Goal: Book appointment/travel/reservation

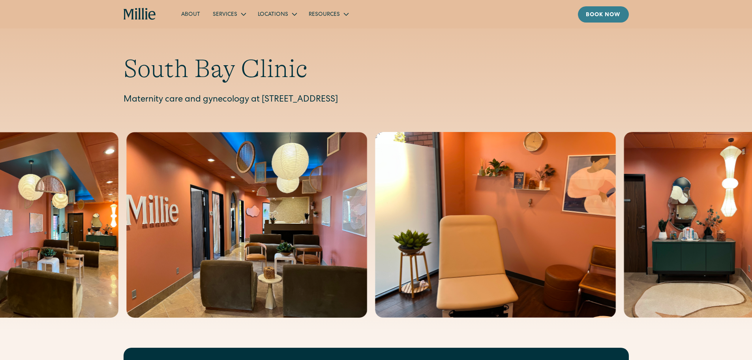
click at [598, 8] on link "Book now" at bounding box center [603, 14] width 51 height 16
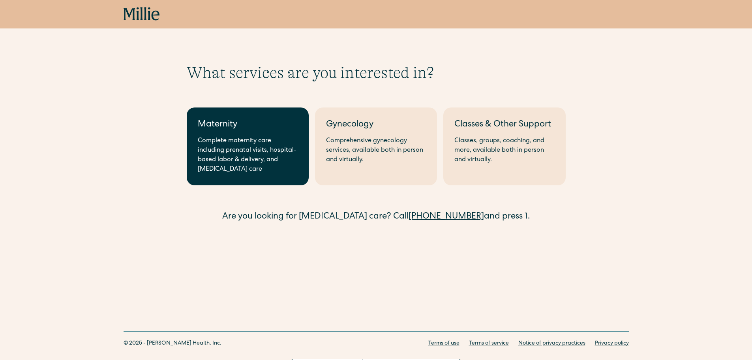
click at [248, 136] on div "Complete maternity care including prenatal visits, hospital-based labor & deliv…" at bounding box center [248, 155] width 100 height 38
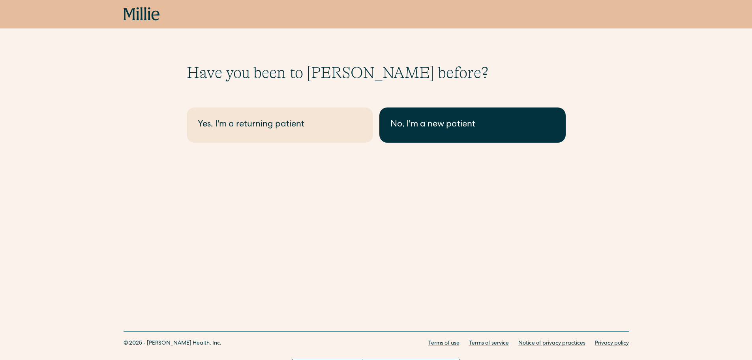
click at [405, 130] on div "No, I'm a new patient" at bounding box center [472, 124] width 164 height 13
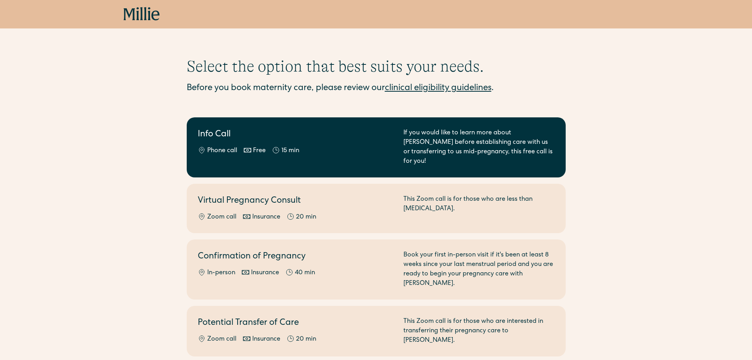
scroll to position [91, 0]
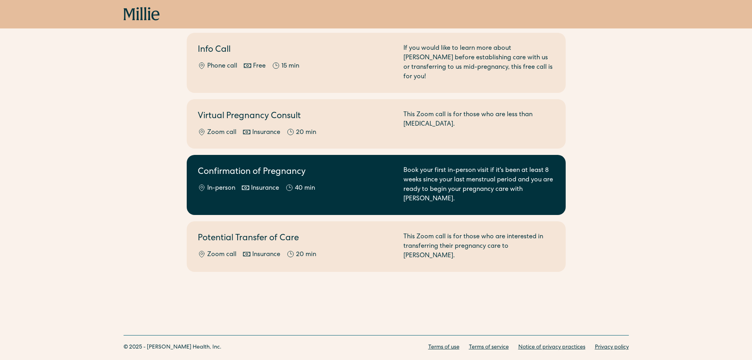
click at [350, 169] on div "Confirmation of Pregnancy In-person Insurance 40 min" at bounding box center [296, 185] width 196 height 38
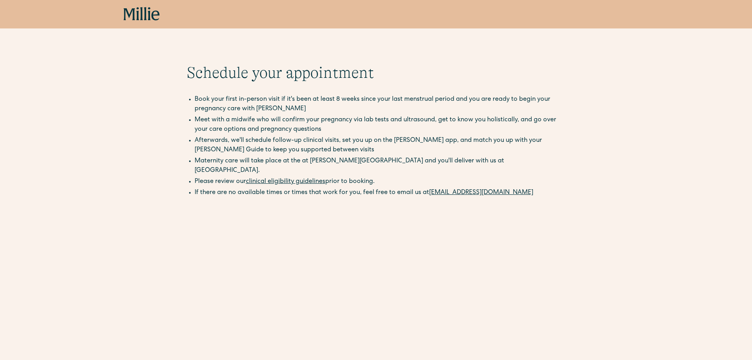
scroll to position [197, 0]
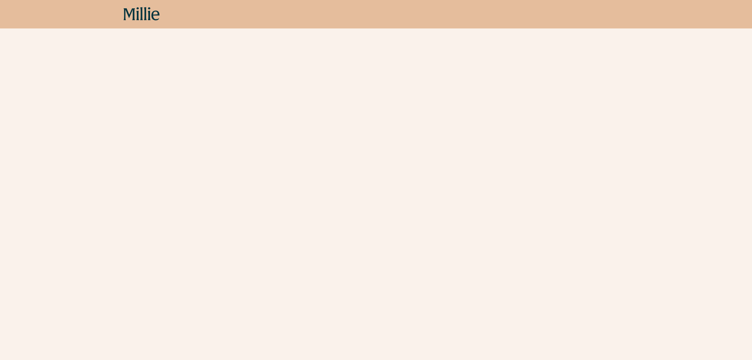
drag, startPoint x: 121, startPoint y: 193, endPoint x: 99, endPoint y: 193, distance: 22.1
click at [99, 193] on div "Schedule your appointment Book your first in-person visit if it's been at least…" at bounding box center [376, 104] width 752 height 476
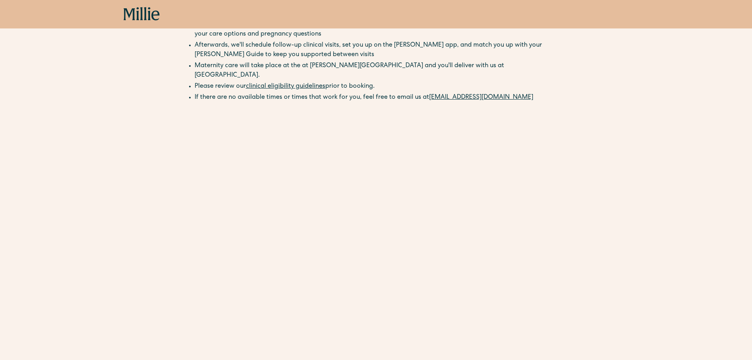
scroll to position [0, 0]
